Goal: Task Accomplishment & Management: Use online tool/utility

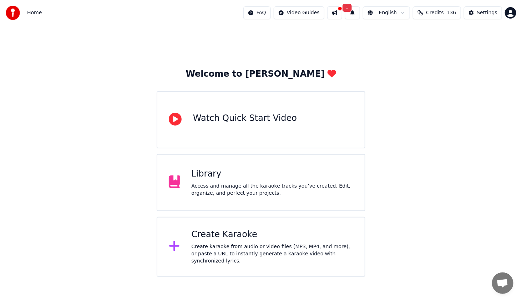
click at [236, 251] on div "Create karaoke from audio or video files (MP3, MP4, and more), or paste a URL t…" at bounding box center [272, 254] width 162 height 21
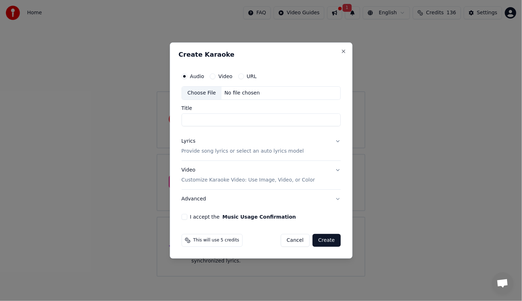
click at [204, 91] on div "Choose File" at bounding box center [202, 93] width 40 height 13
click at [343, 50] on button "Close" at bounding box center [344, 52] width 6 height 6
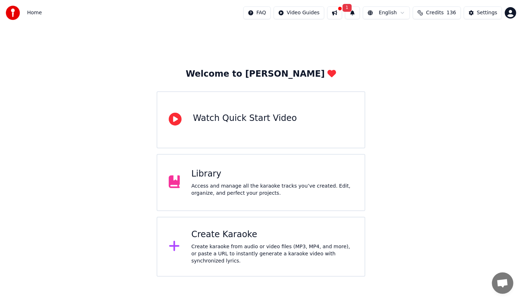
click at [196, 236] on div "Create Karaoke" at bounding box center [272, 234] width 162 height 11
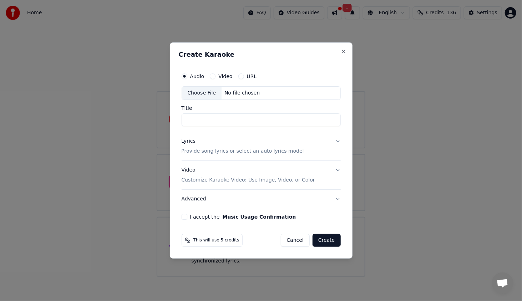
click at [202, 92] on div "Choose File" at bounding box center [202, 93] width 40 height 13
type input "********"
click at [188, 141] on div "Lyrics" at bounding box center [189, 141] width 14 height 7
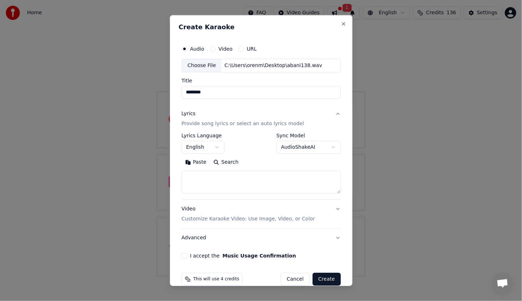
click at [199, 149] on button "English" at bounding box center [203, 147] width 43 height 13
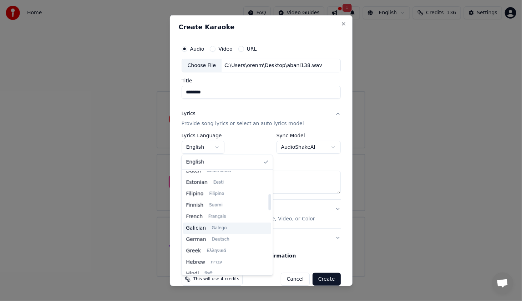
scroll to position [179, 0]
select select "**"
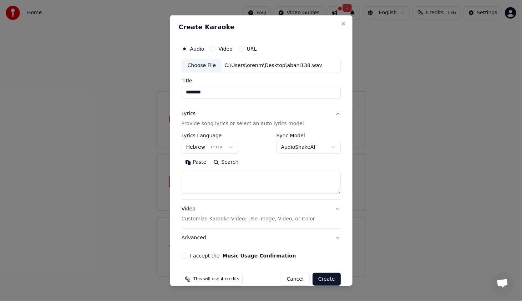
click at [225, 184] on textarea at bounding box center [261, 182] width 159 height 23
paste textarea "**********"
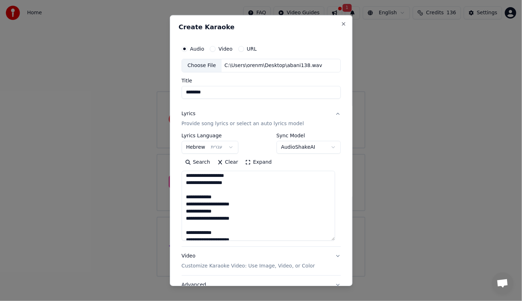
drag, startPoint x: 332, startPoint y: 189, endPoint x: 334, endPoint y: 239, distance: 49.3
click at [334, 239] on textarea "**********" at bounding box center [259, 206] width 154 height 70
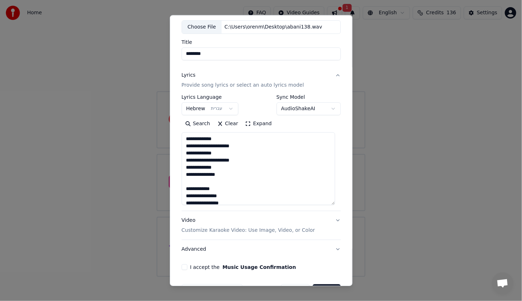
scroll to position [60, 0]
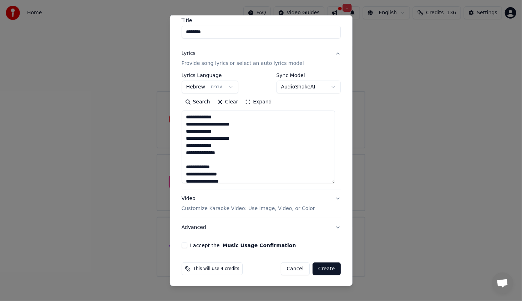
type textarea "**********"
click at [183, 246] on button "I accept the Music Usage Confirmation" at bounding box center [185, 246] width 6 height 6
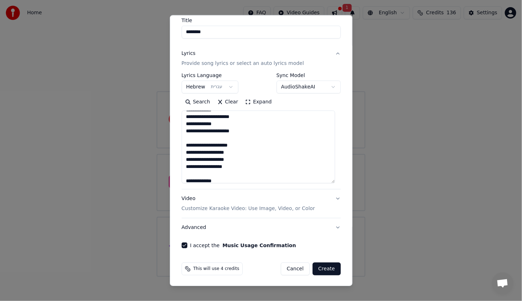
click at [319, 266] on button "Create" at bounding box center [327, 269] width 28 height 13
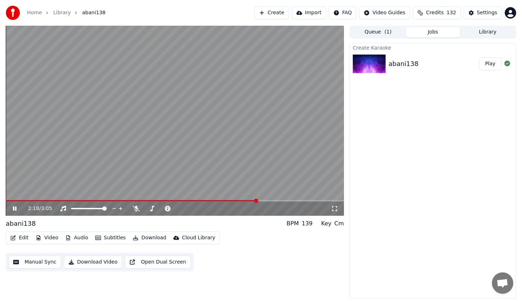
click at [18, 206] on icon at bounding box center [19, 209] width 17 height 6
click at [28, 240] on button "Edit" at bounding box center [19, 238] width 24 height 10
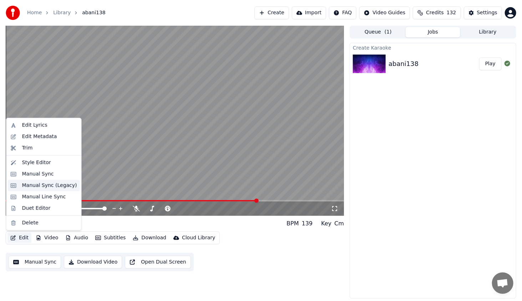
click at [53, 186] on div "Manual Sync (Legacy)" at bounding box center [49, 185] width 55 height 7
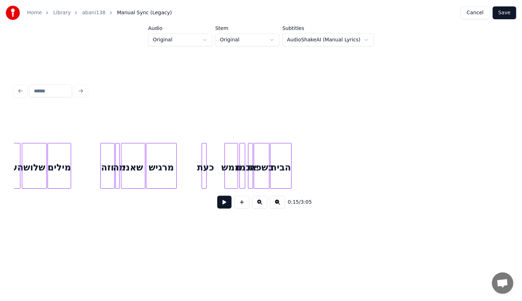
scroll to position [0, 4575]
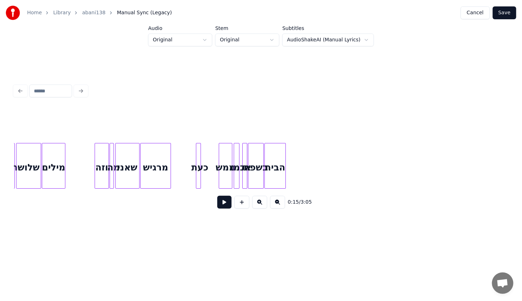
click at [104, 161] on div "וזה" at bounding box center [102, 168] width 14 height 49
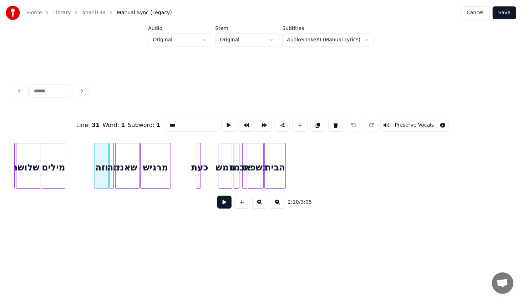
click at [228, 204] on button at bounding box center [224, 202] width 14 height 13
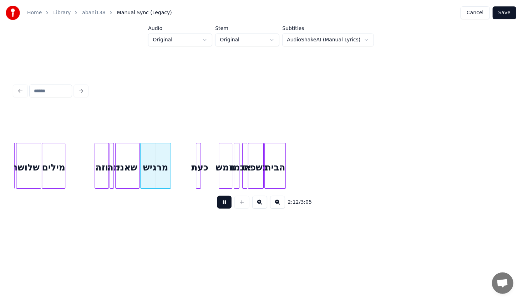
click at [228, 204] on button at bounding box center [224, 202] width 14 height 13
click at [160, 179] on div at bounding box center [160, 166] width 2 height 45
click at [193, 175] on div at bounding box center [194, 166] width 2 height 45
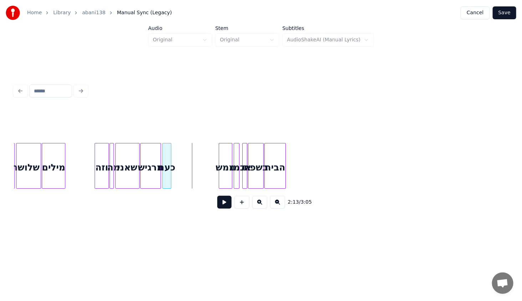
click at [168, 174] on div "כעת" at bounding box center [167, 168] width 8 height 49
click at [101, 152] on div "וזה" at bounding box center [102, 168] width 14 height 49
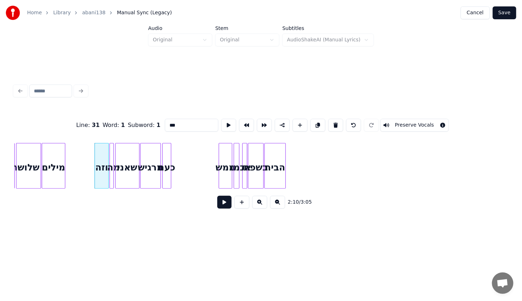
click at [227, 206] on button at bounding box center [224, 202] width 14 height 13
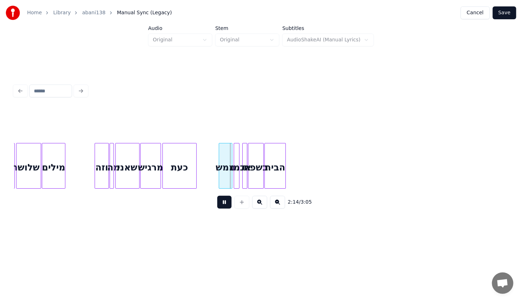
click at [196, 181] on div at bounding box center [195, 166] width 2 height 45
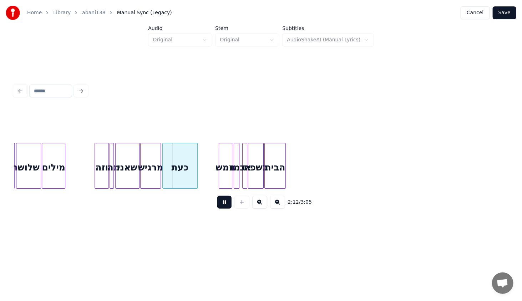
click at [223, 202] on button at bounding box center [224, 202] width 14 height 13
click at [222, 201] on button at bounding box center [224, 202] width 14 height 13
click at [223, 201] on button at bounding box center [224, 202] width 14 height 13
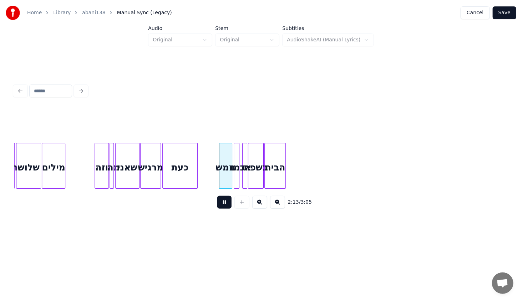
click at [184, 171] on div "כעת" at bounding box center [180, 168] width 35 height 49
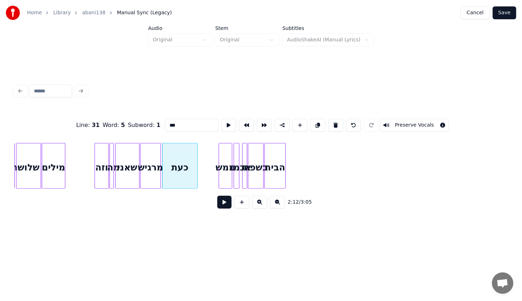
click at [225, 204] on button at bounding box center [224, 202] width 14 height 13
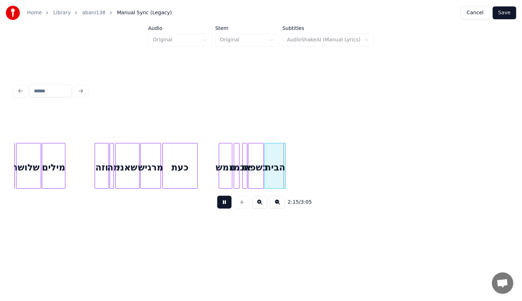
click at [225, 207] on button at bounding box center [224, 202] width 14 height 13
click at [506, 6] on div "Home Library abani138 Manual Sync (Legacy) Cancel Save" at bounding box center [261, 13] width 522 height 26
click at [509, 11] on button "Save" at bounding box center [505, 12] width 24 height 13
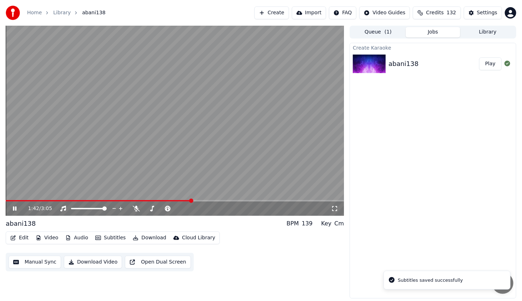
click at [195, 200] on span at bounding box center [175, 200] width 338 height 1
click at [246, 201] on span at bounding box center [175, 200] width 338 height 1
click at [236, 201] on span at bounding box center [122, 200] width 233 height 1
click at [267, 200] on span at bounding box center [175, 200] width 338 height 1
click at [273, 201] on span at bounding box center [175, 200] width 338 height 1
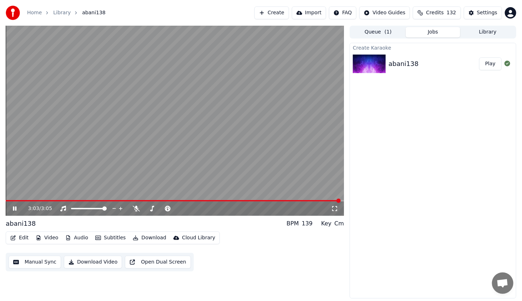
click at [18, 205] on div "3:03 / 3:05" at bounding box center [175, 209] width 338 height 14
click at [21, 239] on button "Edit" at bounding box center [19, 238] width 24 height 10
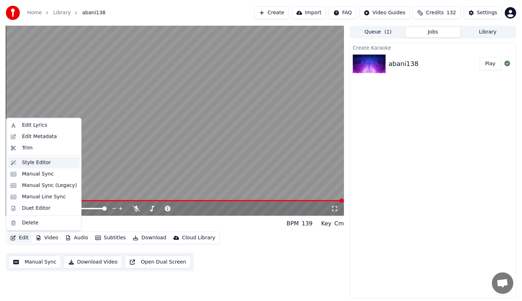
click at [44, 165] on div "Style Editor" at bounding box center [36, 162] width 29 height 7
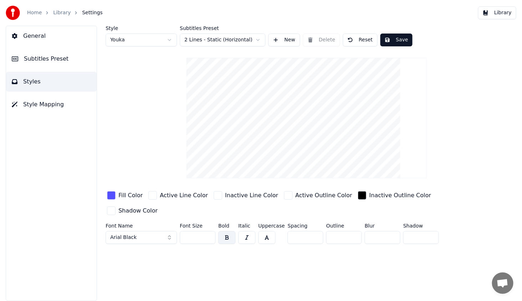
click at [42, 54] on button "Subtitles Preset" at bounding box center [51, 59] width 91 height 20
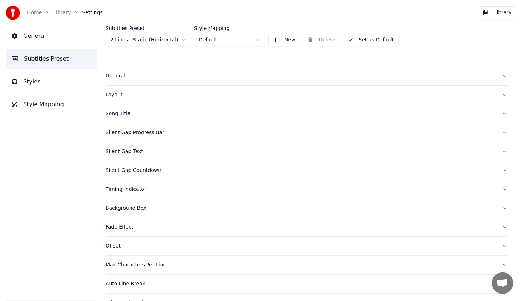
click at [124, 133] on div "Silent Gap Progress Bar" at bounding box center [301, 132] width 391 height 7
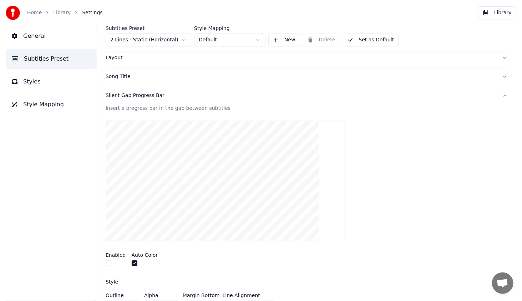
scroll to position [71, 0]
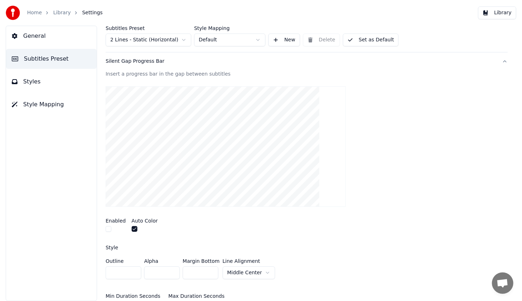
click at [110, 227] on button "button" at bounding box center [109, 229] width 6 height 6
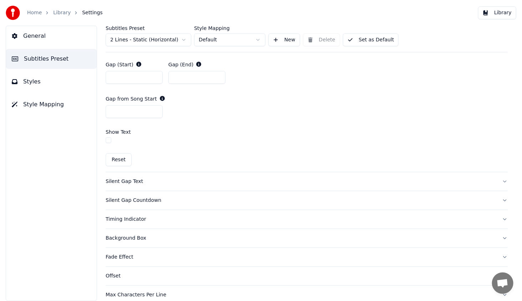
scroll to position [393, 0]
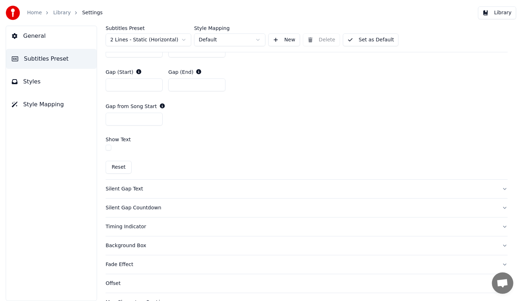
click at [136, 206] on div "Silent Gap Countdown" at bounding box center [301, 208] width 391 height 7
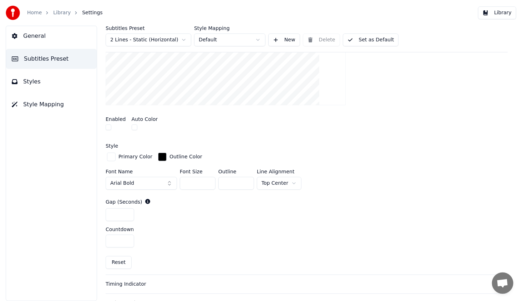
scroll to position [201, 0]
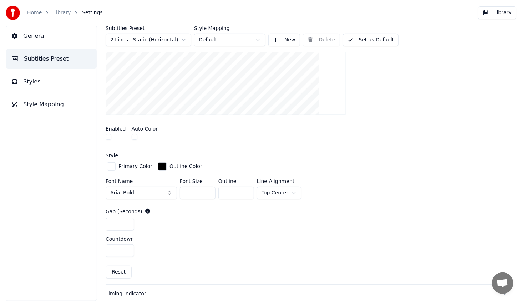
click at [110, 137] on button "button" at bounding box center [109, 137] width 6 height 6
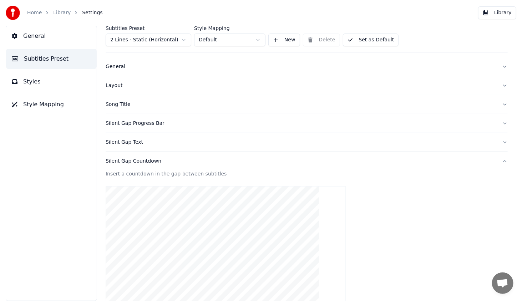
scroll to position [0, 0]
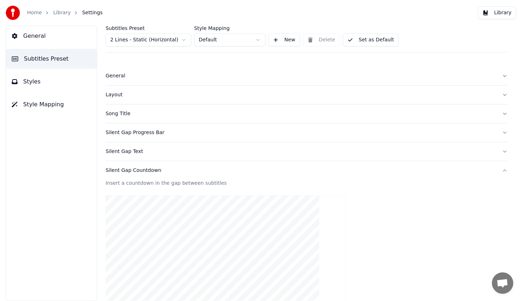
click at [500, 14] on button "Library" at bounding box center [497, 12] width 38 height 13
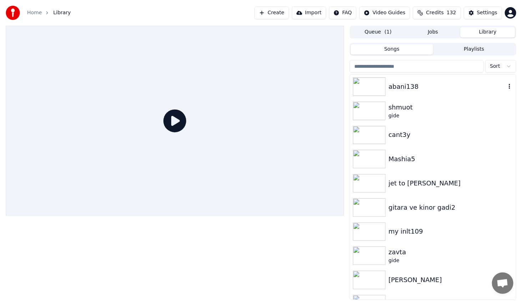
click at [377, 89] on img at bounding box center [369, 86] width 33 height 19
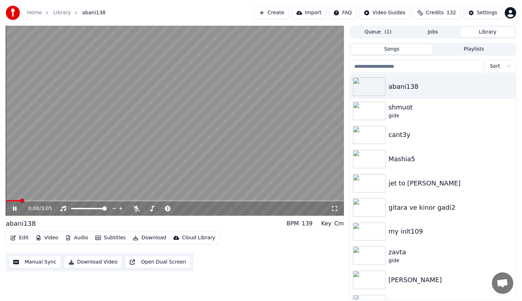
click at [23, 200] on span at bounding box center [175, 200] width 338 height 1
click at [33, 202] on span at bounding box center [22, 200] width 32 height 1
click at [28, 202] on span at bounding box center [19, 200] width 27 height 1
click at [27, 202] on span at bounding box center [17, 200] width 22 height 1
click at [26, 202] on span at bounding box center [16, 200] width 20 height 1
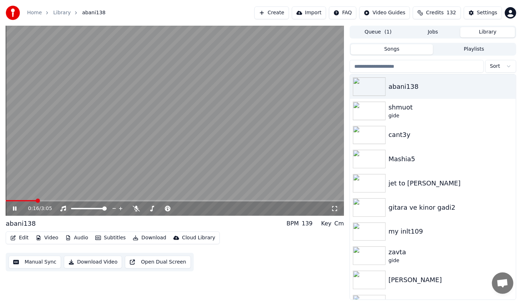
click at [14, 206] on icon at bounding box center [19, 209] width 17 height 6
click at [22, 236] on button "Edit" at bounding box center [19, 238] width 24 height 10
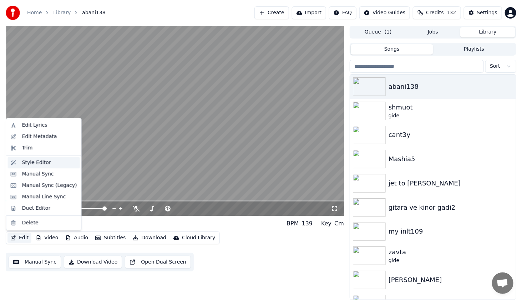
click at [33, 164] on div "Style Editor" at bounding box center [36, 162] width 29 height 7
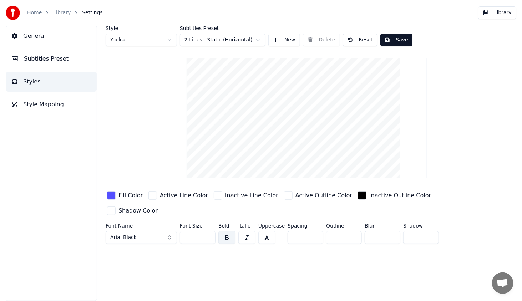
drag, startPoint x: 39, startPoint y: 58, endPoint x: 43, endPoint y: 59, distance: 3.6
click at [39, 59] on span "Subtitles Preset" at bounding box center [46, 59] width 45 height 9
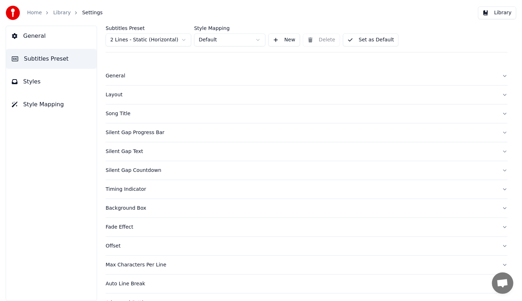
click at [130, 132] on div "Silent Gap Progress Bar" at bounding box center [301, 132] width 391 height 7
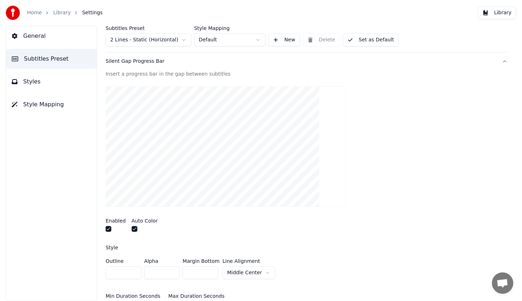
scroll to position [107, 0]
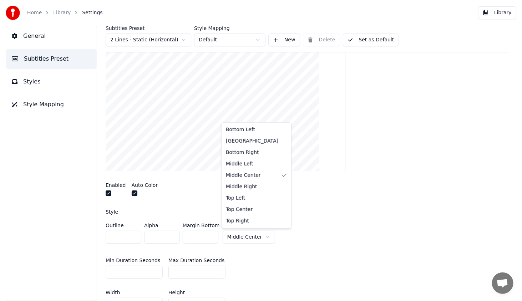
click at [248, 236] on html "Home Library Settings Library General Subtitles Preset Styles Style Mapping Sub…" at bounding box center [261, 150] width 522 height 301
click at [243, 237] on html "Home Library Settings Library General Subtitles Preset Styles Style Mapping Sub…" at bounding box center [261, 150] width 522 height 301
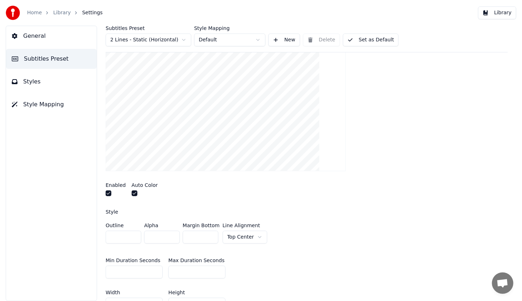
click at [505, 13] on button "Library" at bounding box center [497, 12] width 38 height 13
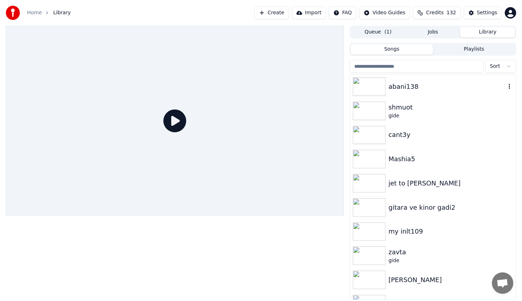
click at [376, 84] on img at bounding box center [369, 86] width 33 height 19
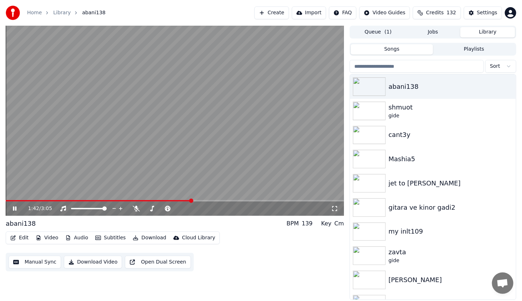
click at [191, 201] on span at bounding box center [175, 200] width 338 height 1
click at [239, 200] on span at bounding box center [175, 200] width 338 height 1
click at [256, 201] on span at bounding box center [175, 200] width 338 height 1
click at [267, 200] on span at bounding box center [175, 200] width 338 height 1
click at [289, 202] on span at bounding box center [175, 200] width 338 height 1
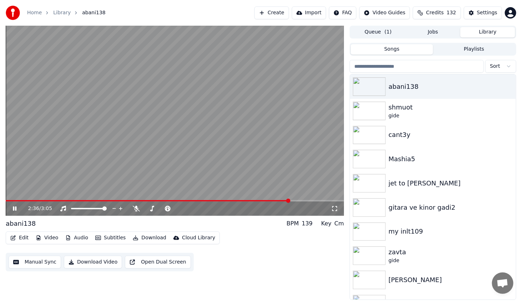
click at [301, 201] on span at bounding box center [175, 200] width 338 height 1
click at [315, 202] on span at bounding box center [175, 200] width 338 height 1
click at [322, 200] on div "2:50 / 3:05" at bounding box center [175, 121] width 338 height 190
click at [323, 201] on span at bounding box center [175, 200] width 338 height 1
click at [326, 201] on span at bounding box center [175, 200] width 338 height 1
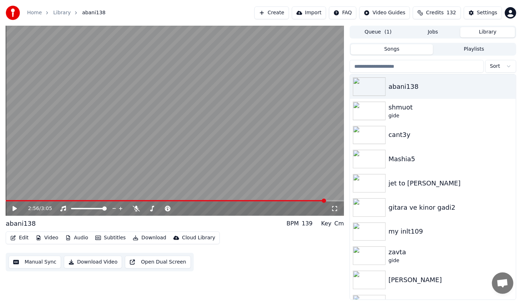
click at [105, 237] on button "Subtitles" at bounding box center [110, 238] width 36 height 10
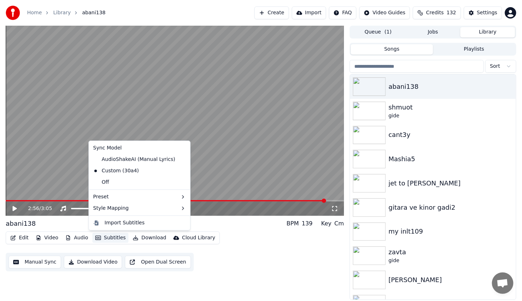
click at [104, 237] on button "Subtitles" at bounding box center [110, 238] width 36 height 10
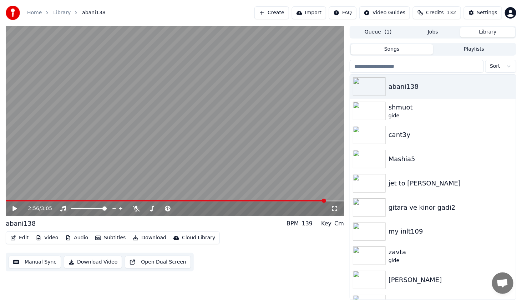
click at [49, 239] on button "Video" at bounding box center [47, 238] width 28 height 10
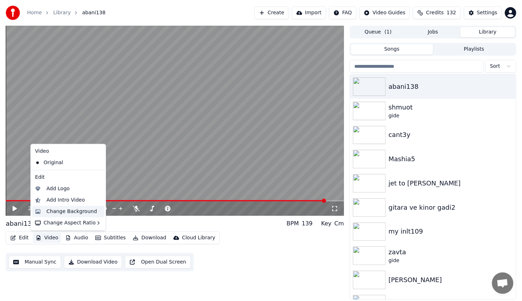
click at [67, 212] on div "Change Background" at bounding box center [71, 211] width 51 height 7
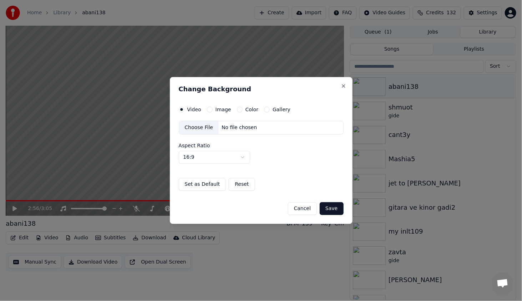
click at [238, 109] on button "Color" at bounding box center [240, 110] width 6 height 6
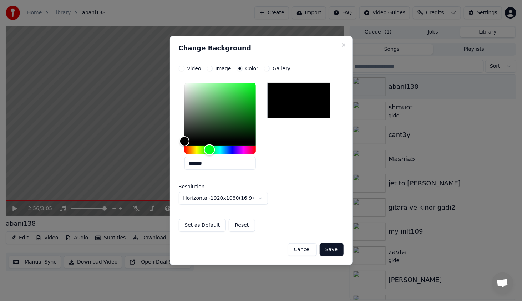
click at [210, 149] on div "Hue" at bounding box center [220, 150] width 71 height 9
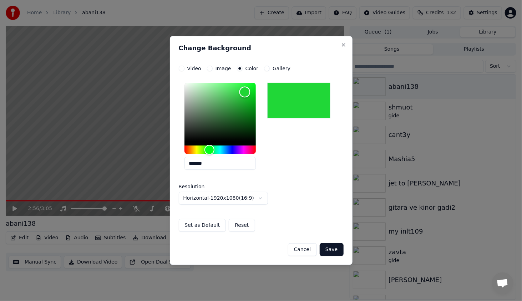
type input "*******"
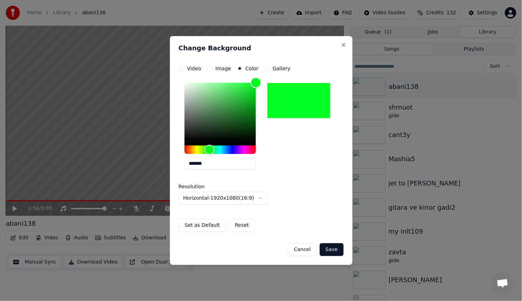
drag, startPoint x: 228, startPoint y: 113, endPoint x: 283, endPoint y: 47, distance: 85.9
click at [283, 47] on div "**********" at bounding box center [261, 150] width 183 height 229
click at [332, 247] on button "Save" at bounding box center [332, 250] width 24 height 13
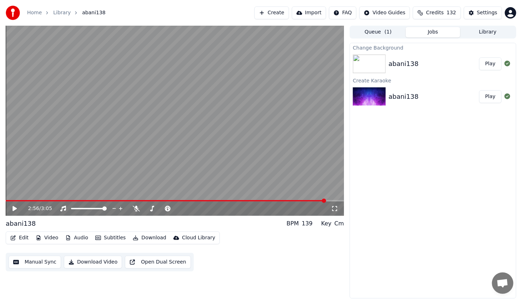
click at [492, 63] on button "Play" at bounding box center [491, 63] width 22 height 13
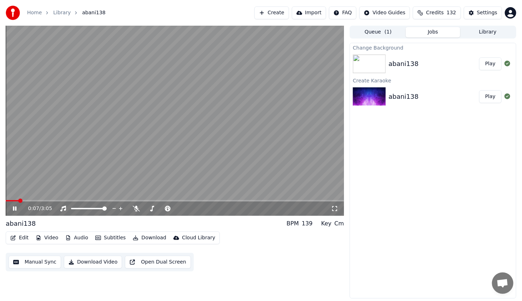
click at [20, 202] on span at bounding box center [175, 200] width 338 height 1
click at [15, 208] on icon at bounding box center [15, 209] width 4 height 4
click at [141, 238] on button "Download" at bounding box center [149, 238] width 39 height 10
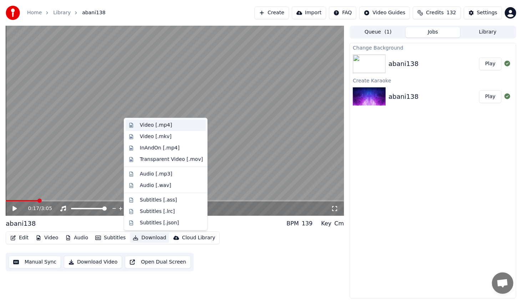
click at [164, 124] on div "Video [.mp4]" at bounding box center [156, 125] width 32 height 7
